Goal: Task Accomplishment & Management: Manage account settings

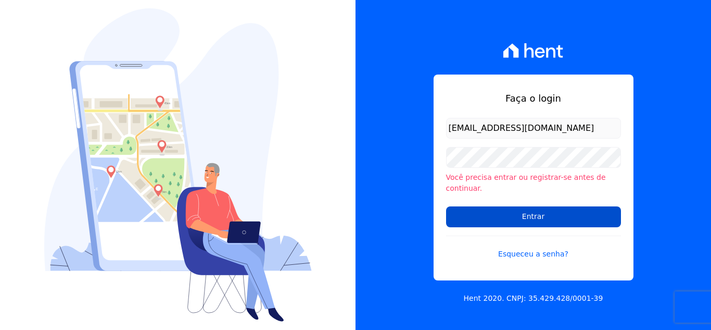
click at [529, 209] on input "Entrar" at bounding box center [533, 216] width 175 height 21
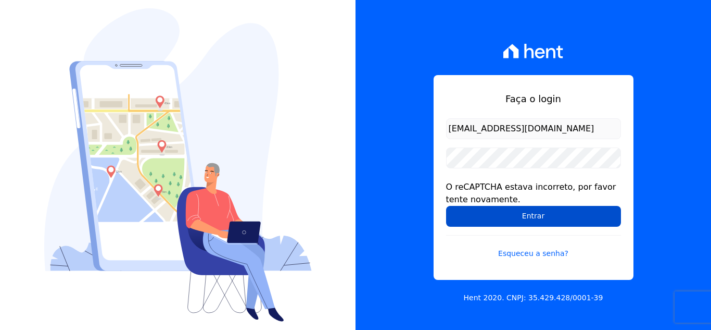
click at [529, 209] on input "Entrar" at bounding box center [533, 216] width 175 height 21
click at [526, 215] on input "Entrar" at bounding box center [533, 216] width 175 height 21
drag, startPoint x: 0, startPoint y: 0, endPoint x: 526, endPoint y: 215, distance: 568.2
click at [526, 215] on input "Entrar" at bounding box center [533, 216] width 175 height 21
click at [529, 212] on input "Entrar" at bounding box center [533, 216] width 175 height 21
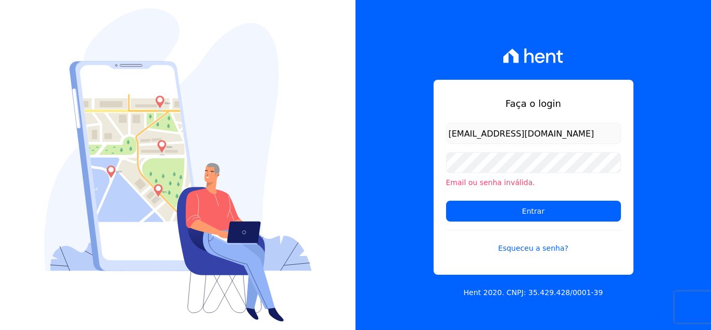
click at [532, 221] on form "[EMAIL_ADDRESS][DOMAIN_NAME] Email ou senha inválida. Entrar Esqueceu a senha?" at bounding box center [533, 194] width 175 height 143
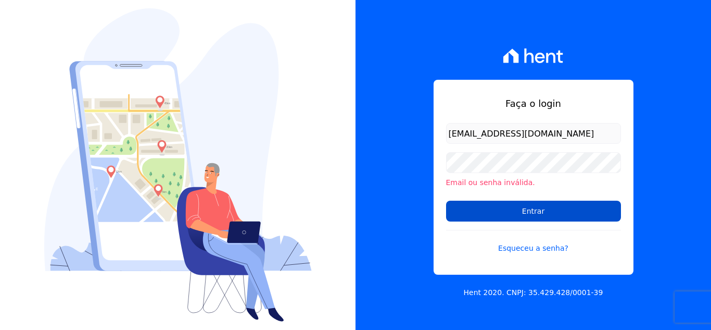
click at [531, 213] on input "Entrar" at bounding box center [533, 210] width 175 height 21
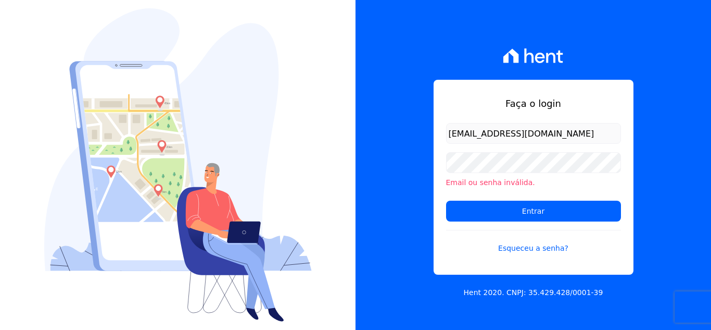
click at [531, 213] on input "Entrar" at bounding box center [533, 210] width 175 height 21
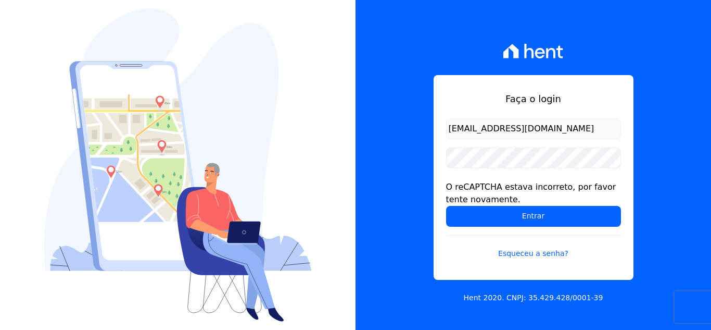
click at [510, 124] on input "[EMAIL_ADDRESS][DOMAIN_NAME]" at bounding box center [533, 128] width 175 height 21
click at [508, 128] on input "email" at bounding box center [533, 128] width 175 height 21
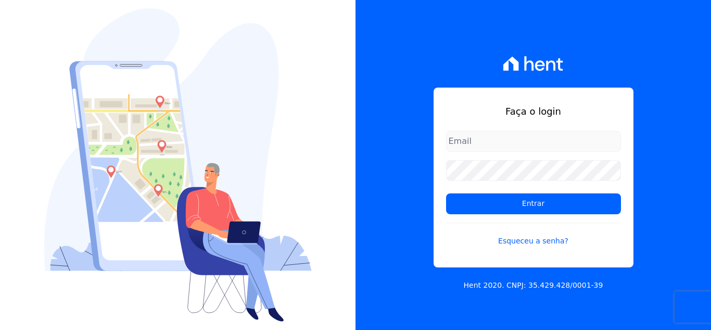
type input "[EMAIL_ADDRESS][DOMAIN_NAME]"
click at [535, 143] on input "[EMAIL_ADDRESS][DOMAIN_NAME]" at bounding box center [533, 141] width 175 height 21
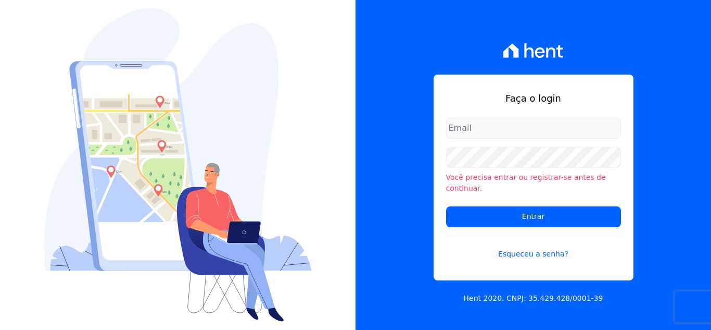
type input "[EMAIL_ADDRESS][DOMAIN_NAME]"
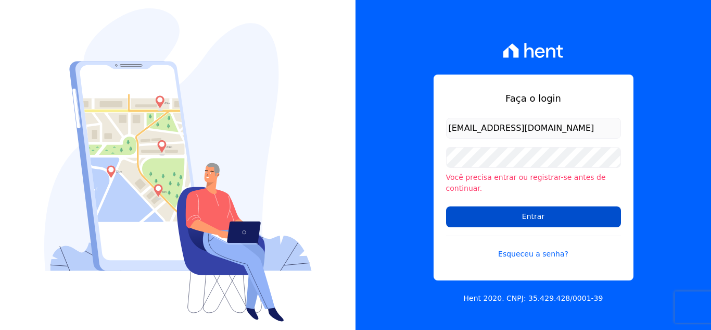
click at [477, 215] on input "Entrar" at bounding box center [533, 216] width 175 height 21
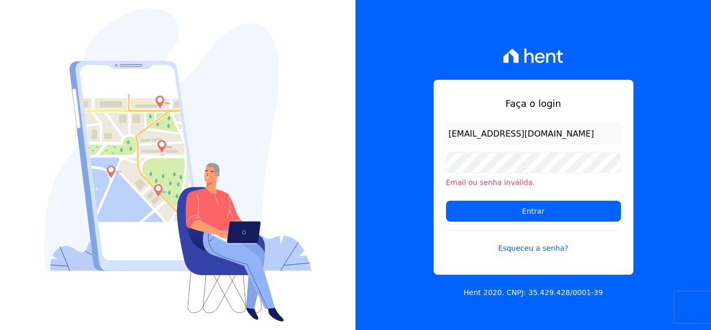
click at [502, 222] on form "[EMAIL_ADDRESS][DOMAIN_NAME] Email ou senha inválida. Entrar Esqueceu a senha?" at bounding box center [533, 194] width 175 height 143
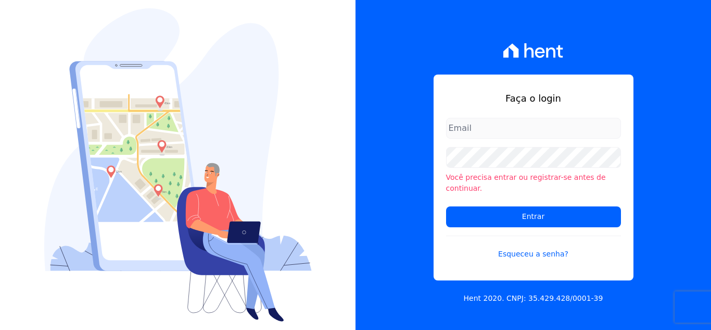
type input "[EMAIL_ADDRESS][DOMAIN_NAME]"
click at [521, 144] on form "rgsilva@genesisempreendimentos.com.br Você precisa entrar ou registrar-se antes…" at bounding box center [533, 195] width 175 height 154
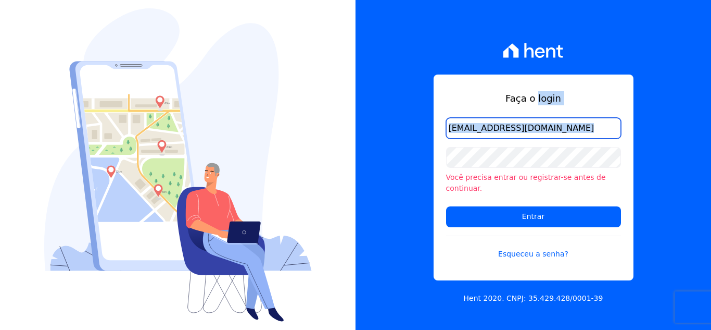
click at [521, 137] on input "[EMAIL_ADDRESS][DOMAIN_NAME]" at bounding box center [533, 128] width 175 height 21
click at [522, 137] on input "[EMAIL_ADDRESS][DOMAIN_NAME]" at bounding box center [533, 128] width 175 height 21
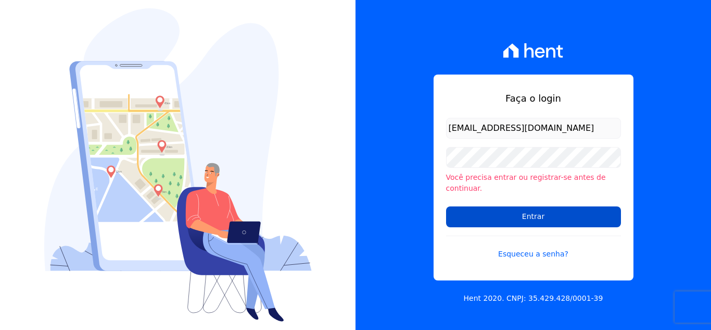
click at [547, 216] on input "Entrar" at bounding box center [533, 216] width 175 height 21
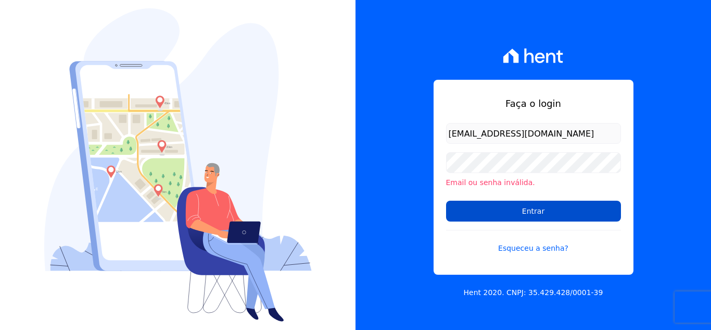
click at [522, 217] on input "Entrar" at bounding box center [533, 210] width 175 height 21
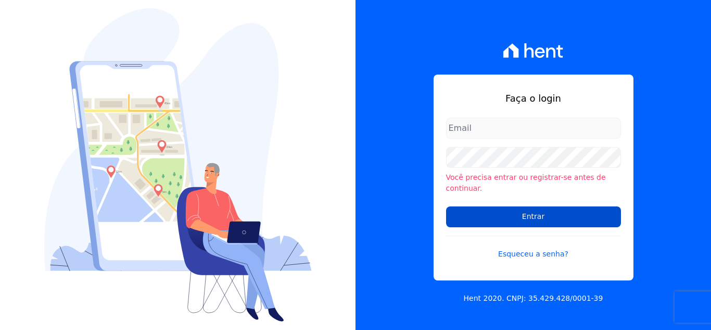
type input "[EMAIL_ADDRESS][DOMAIN_NAME]"
click at [485, 215] on input "Entrar" at bounding box center [533, 216] width 175 height 21
type input "[EMAIL_ADDRESS][DOMAIN_NAME]"
click at [533, 215] on input "Entrar" at bounding box center [533, 216] width 175 height 21
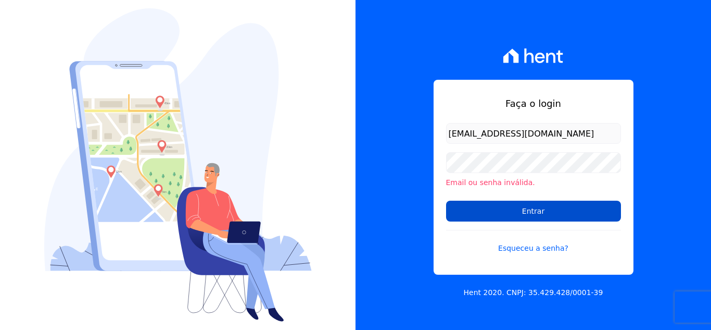
click at [492, 217] on input "Entrar" at bounding box center [533, 210] width 175 height 21
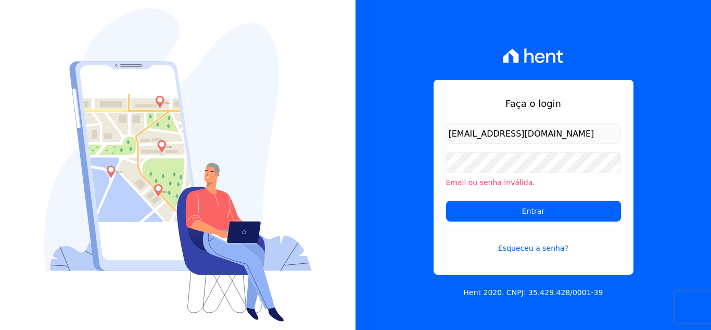
click at [491, 216] on input "Entrar" at bounding box center [533, 210] width 175 height 21
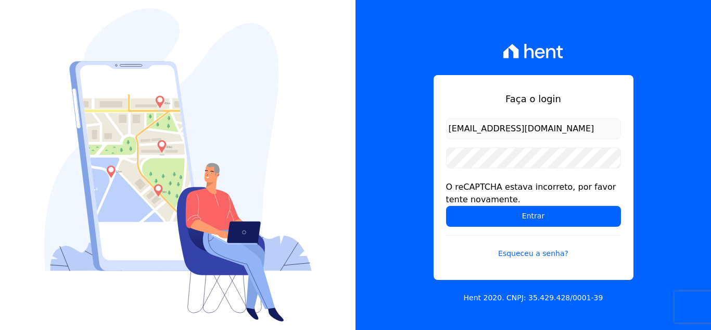
click at [484, 211] on input "Entrar" at bounding box center [533, 216] width 175 height 21
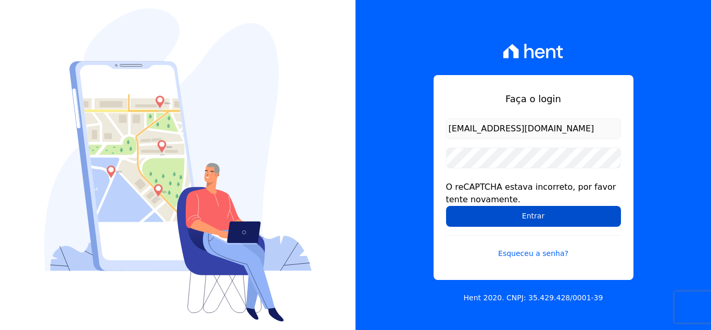
click at [564, 212] on input "Entrar" at bounding box center [533, 216] width 175 height 21
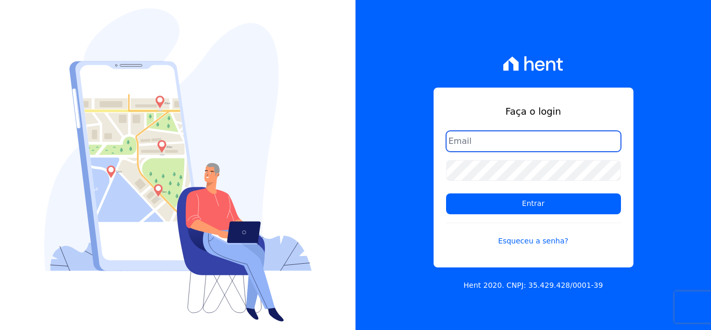
type input "[EMAIL_ADDRESS][DOMAIN_NAME]"
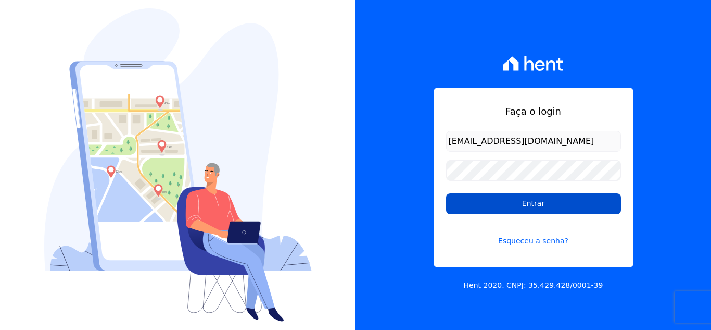
drag, startPoint x: 523, startPoint y: 183, endPoint x: 536, endPoint y: 201, distance: 22.1
click at [524, 183] on form "[EMAIL_ADDRESS][DOMAIN_NAME] Entrar Esqueceu a senha?" at bounding box center [533, 195] width 175 height 128
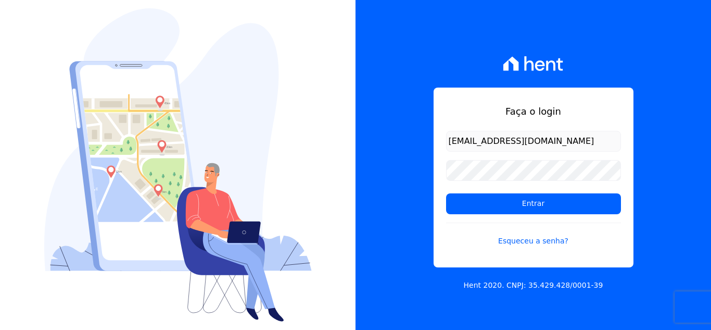
click at [547, 220] on form "rgsilva@genesisempreendimentos.com.br Entrar Esqueceu a senha?" at bounding box center [533, 195] width 175 height 128
click at [550, 215] on form "rgsilva@genesisempreendimentos.com.br Entrar Esqueceu a senha?" at bounding box center [533, 195] width 175 height 128
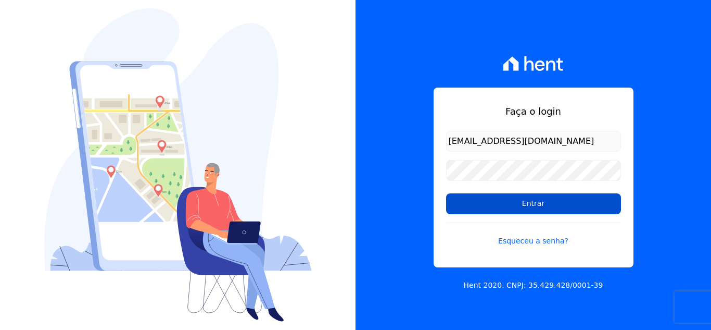
click at [545, 206] on input "Entrar" at bounding box center [533, 203] width 175 height 21
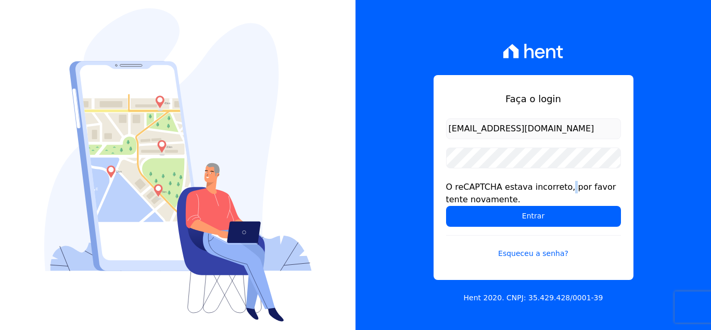
drag, startPoint x: 524, startPoint y: 187, endPoint x: 519, endPoint y: 179, distance: 9.8
click at [523, 185] on div "O reCAPTCHA estava incorreto, por favor tente novamente." at bounding box center [533, 193] width 175 height 25
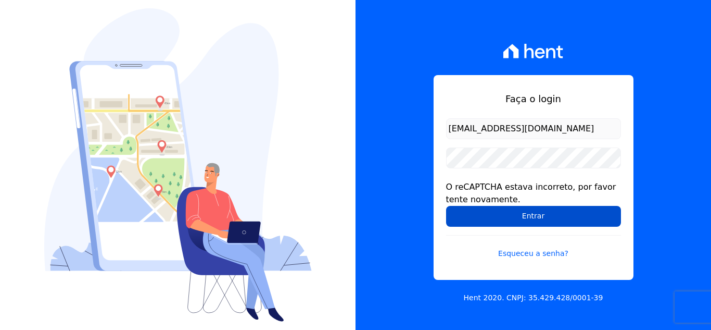
drag, startPoint x: 541, startPoint y: 233, endPoint x: 530, endPoint y: 223, distance: 14.7
click at [536, 229] on form "rgsilva@genesisempreendimentos.com.br O reCAPTCHA estava incorreto, por favor t…" at bounding box center [533, 194] width 175 height 153
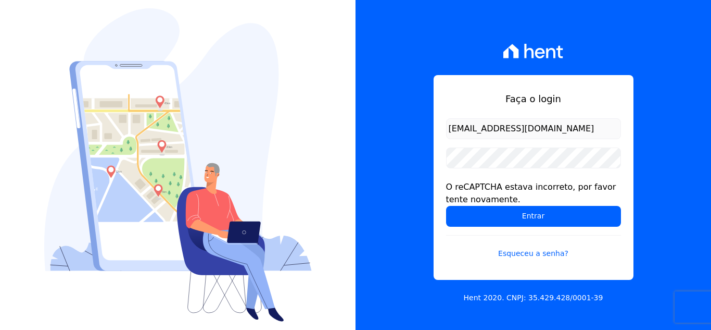
drag, startPoint x: 530, startPoint y: 222, endPoint x: 528, endPoint y: 229, distance: 6.6
click at [526, 224] on input "Entrar" at bounding box center [533, 216] width 175 height 21
